Goal: Navigation & Orientation: Find specific page/section

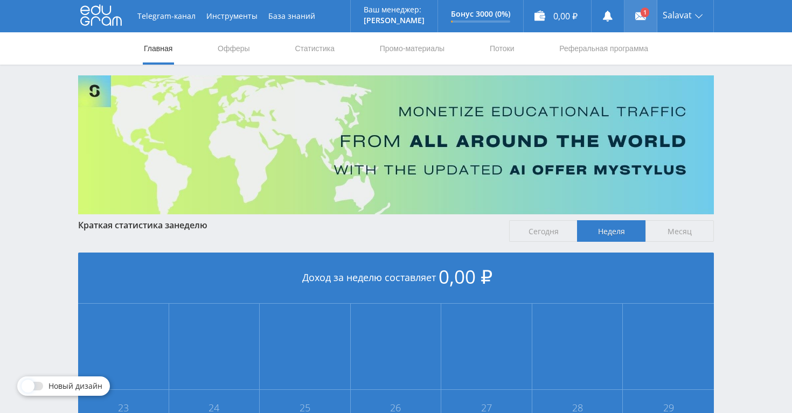
click at [641, 12] on link at bounding box center [640, 16] width 32 height 32
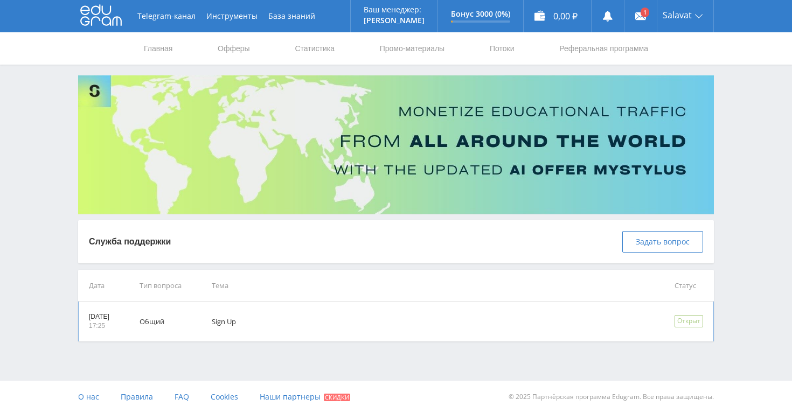
click at [535, 321] on td "Sign Up" at bounding box center [428, 322] width 463 height 40
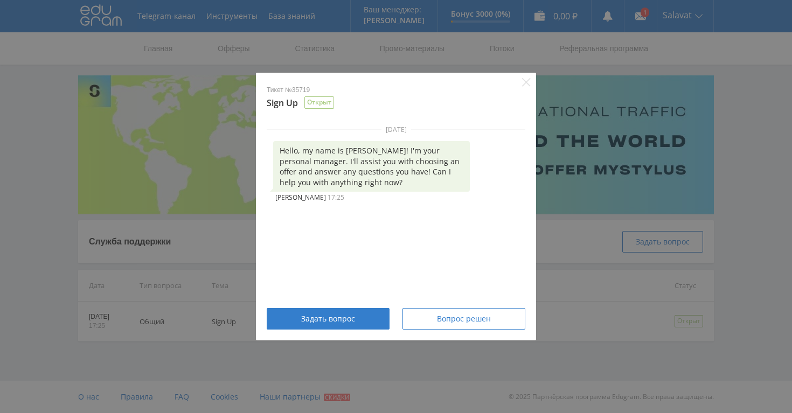
click at [526, 88] on div "Тикет №35719 Sign Up Открыт" at bounding box center [396, 91] width 280 height 37
click at [527, 81] on icon "Close" at bounding box center [526, 82] width 8 height 8
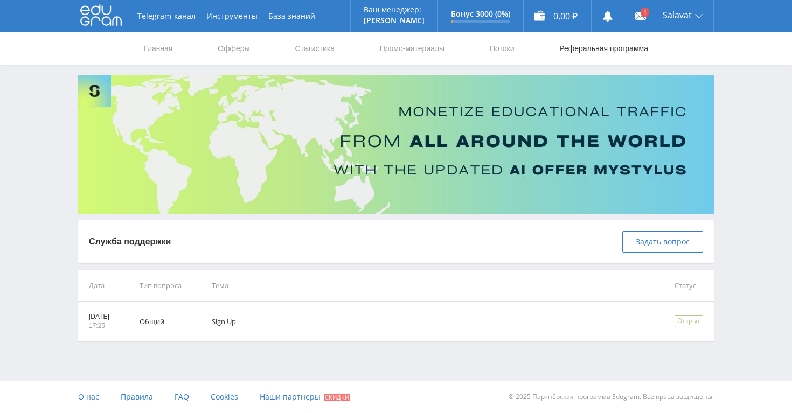
click at [592, 45] on link "Реферальная программа" at bounding box center [603, 48] width 91 height 32
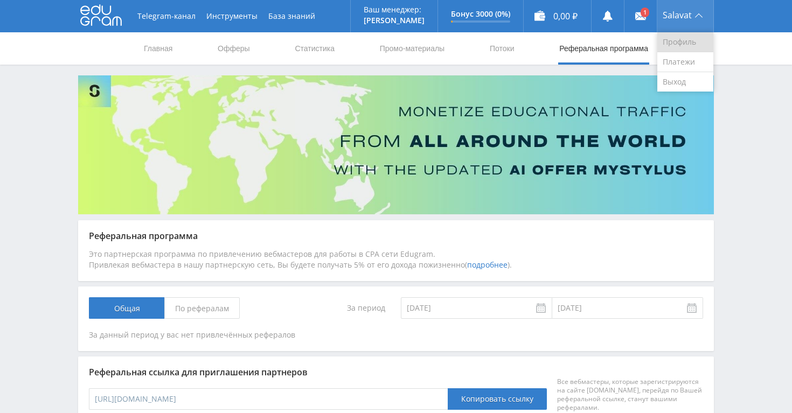
click at [688, 40] on link "Профиль" at bounding box center [685, 42] width 56 height 20
